Goal: Navigation & Orientation: Find specific page/section

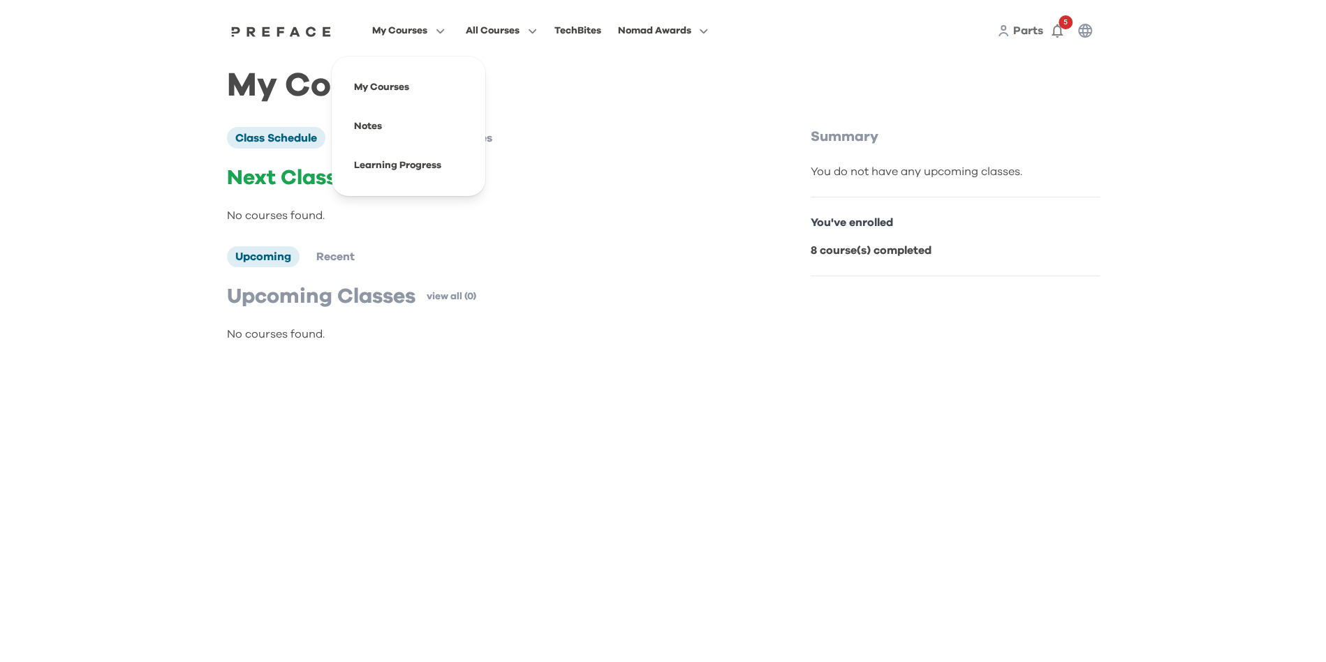
click at [415, 31] on span "My Courses" at bounding box center [399, 30] width 55 height 17
click at [632, 178] on p "Next Class" at bounding box center [489, 177] width 525 height 25
click at [407, 24] on span "My Courses" at bounding box center [399, 30] width 55 height 17
click at [402, 168] on span at bounding box center [408, 165] width 131 height 39
click at [418, 161] on span at bounding box center [408, 165] width 131 height 39
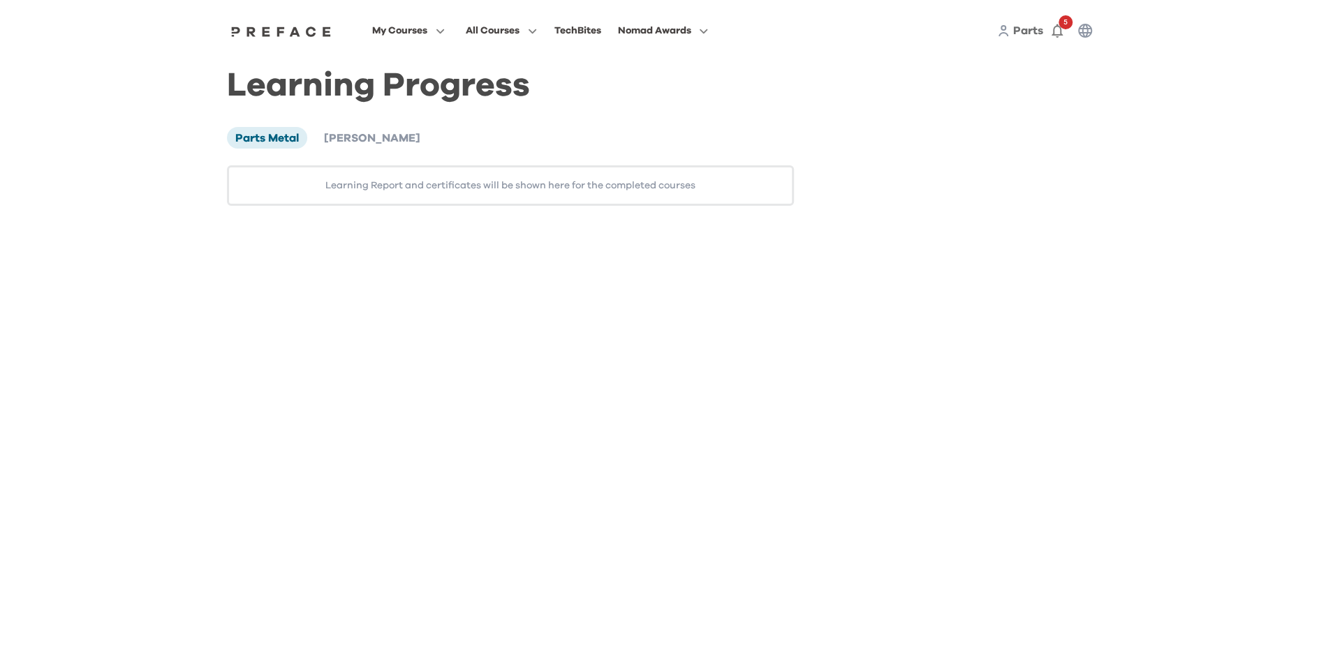
click at [368, 136] on span "[PERSON_NAME]" at bounding box center [372, 138] width 96 height 11
